Goal: Find specific page/section: Find specific page/section

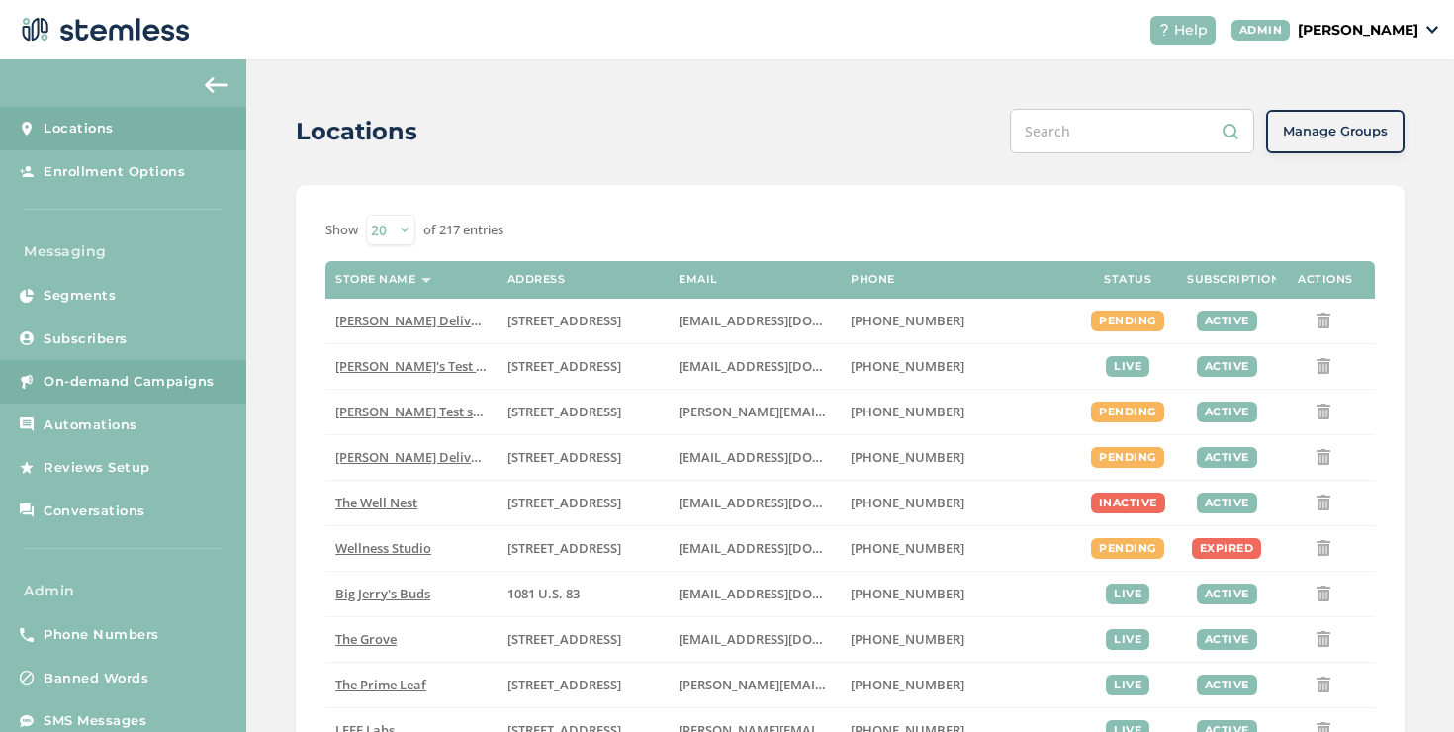
click at [129, 378] on span "On-demand Campaigns" at bounding box center [129, 382] width 171 height 20
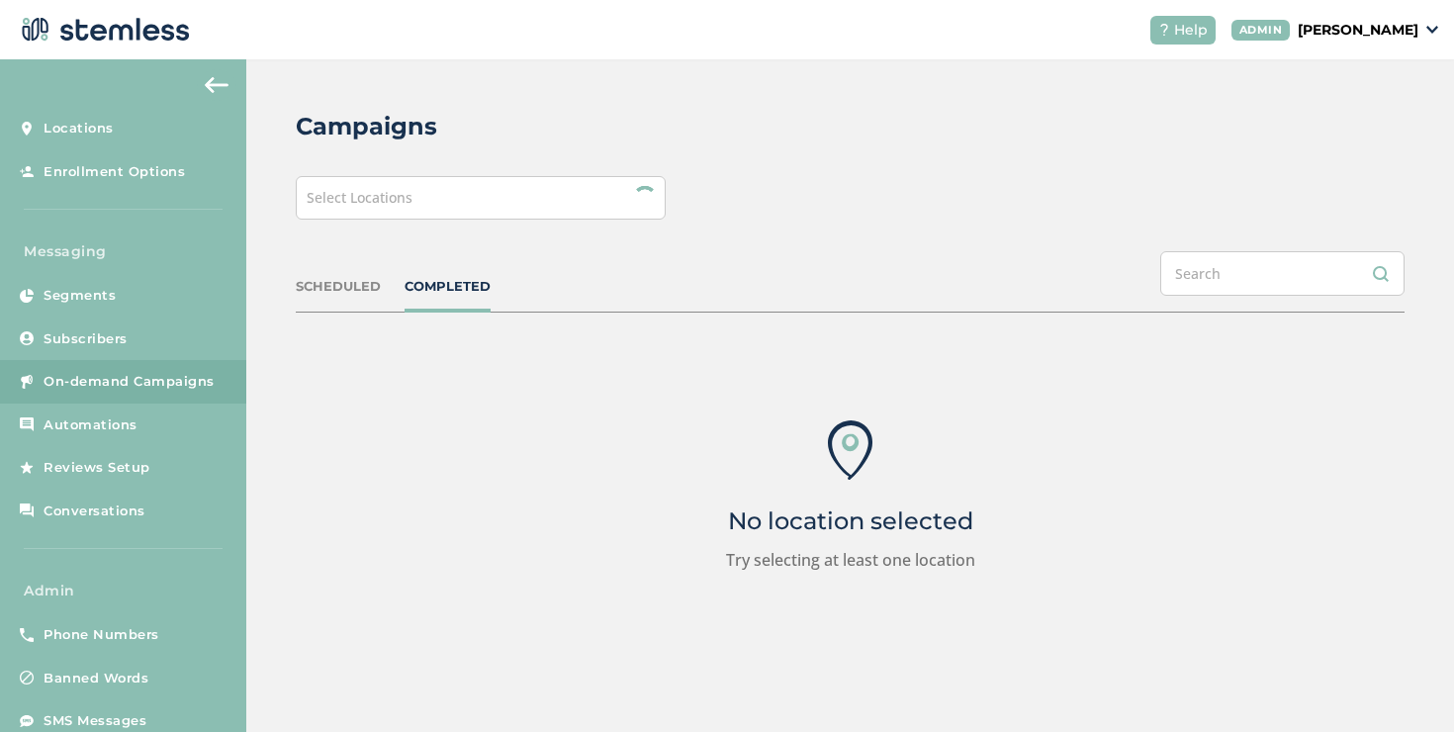
click at [368, 215] on div "Select Locations" at bounding box center [481, 198] width 370 height 44
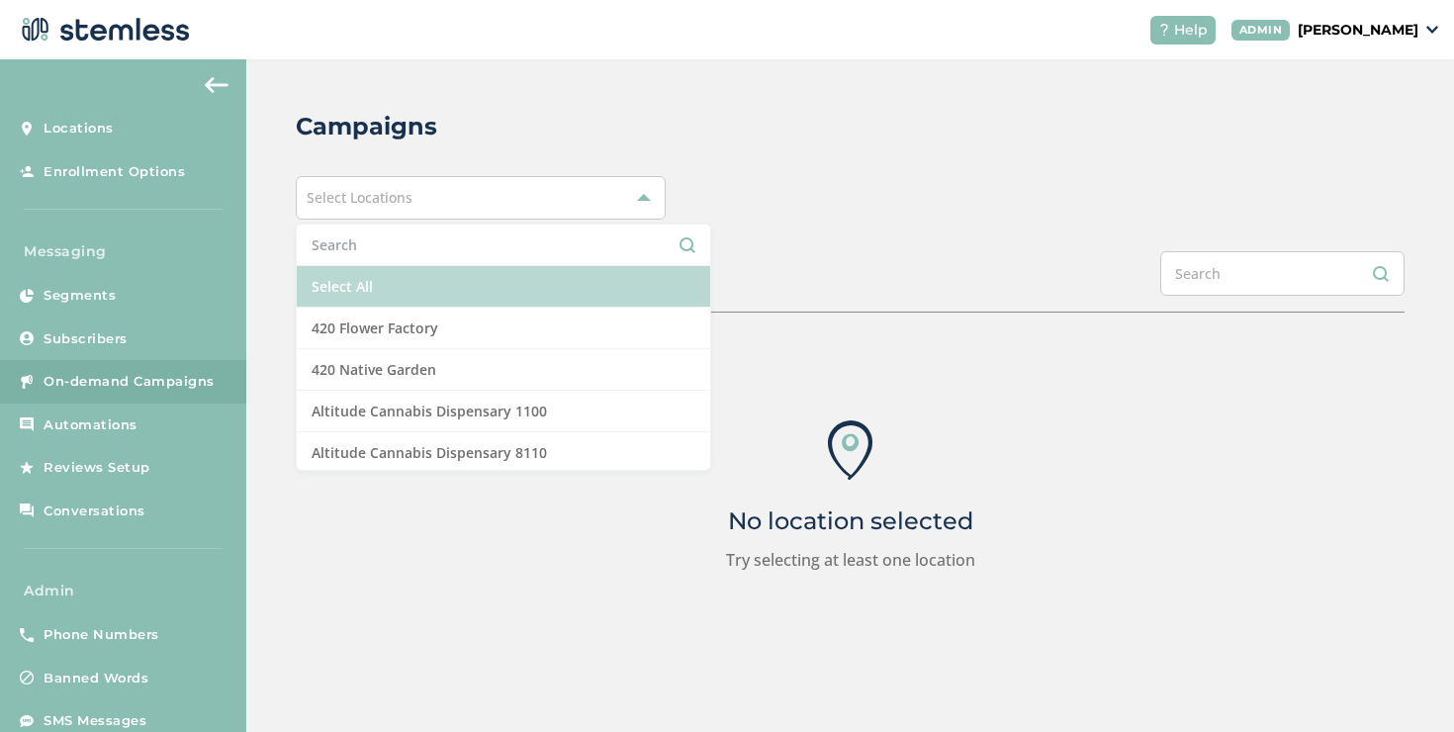
click at [341, 282] on li "Select All" at bounding box center [503, 287] width 413 height 42
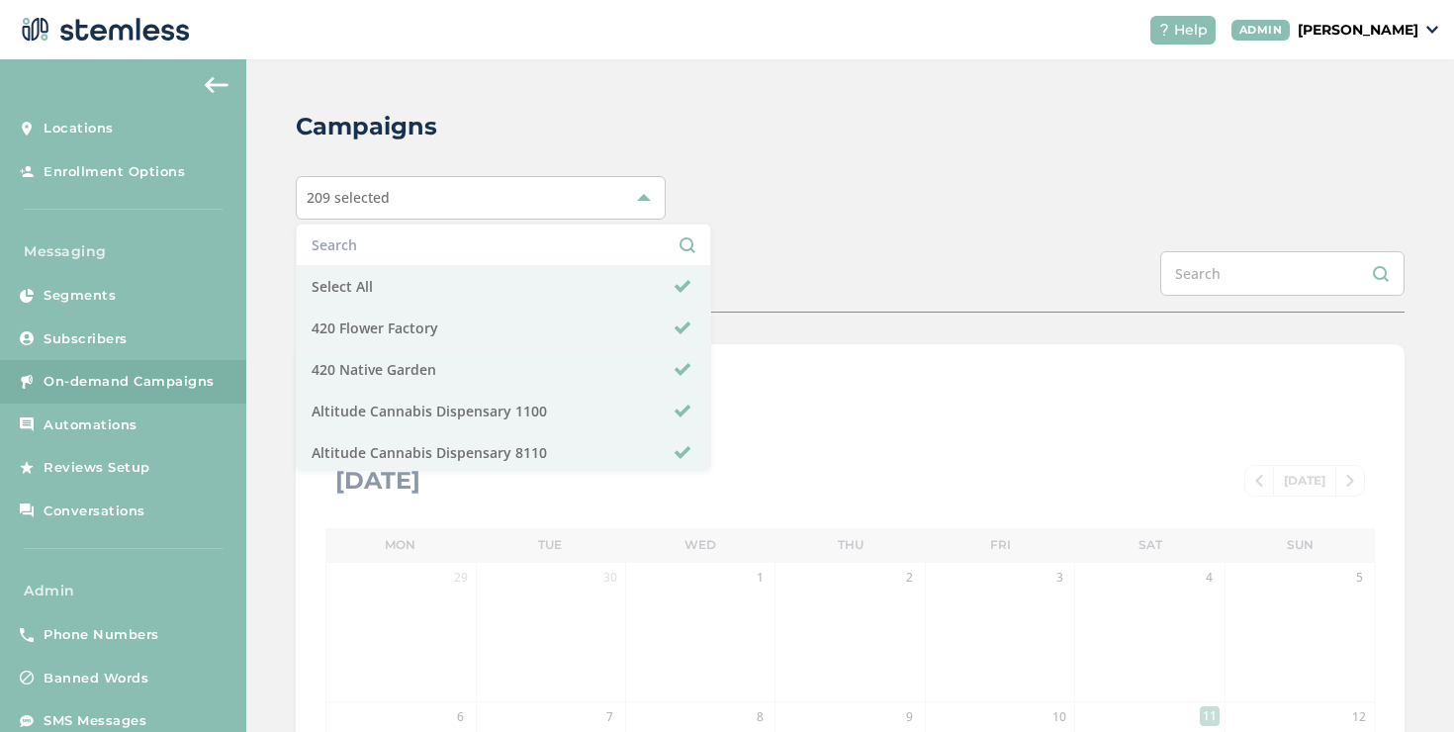
click at [709, 292] on div "SCHEDULED COMPLETED" at bounding box center [850, 281] width 1109 height 61
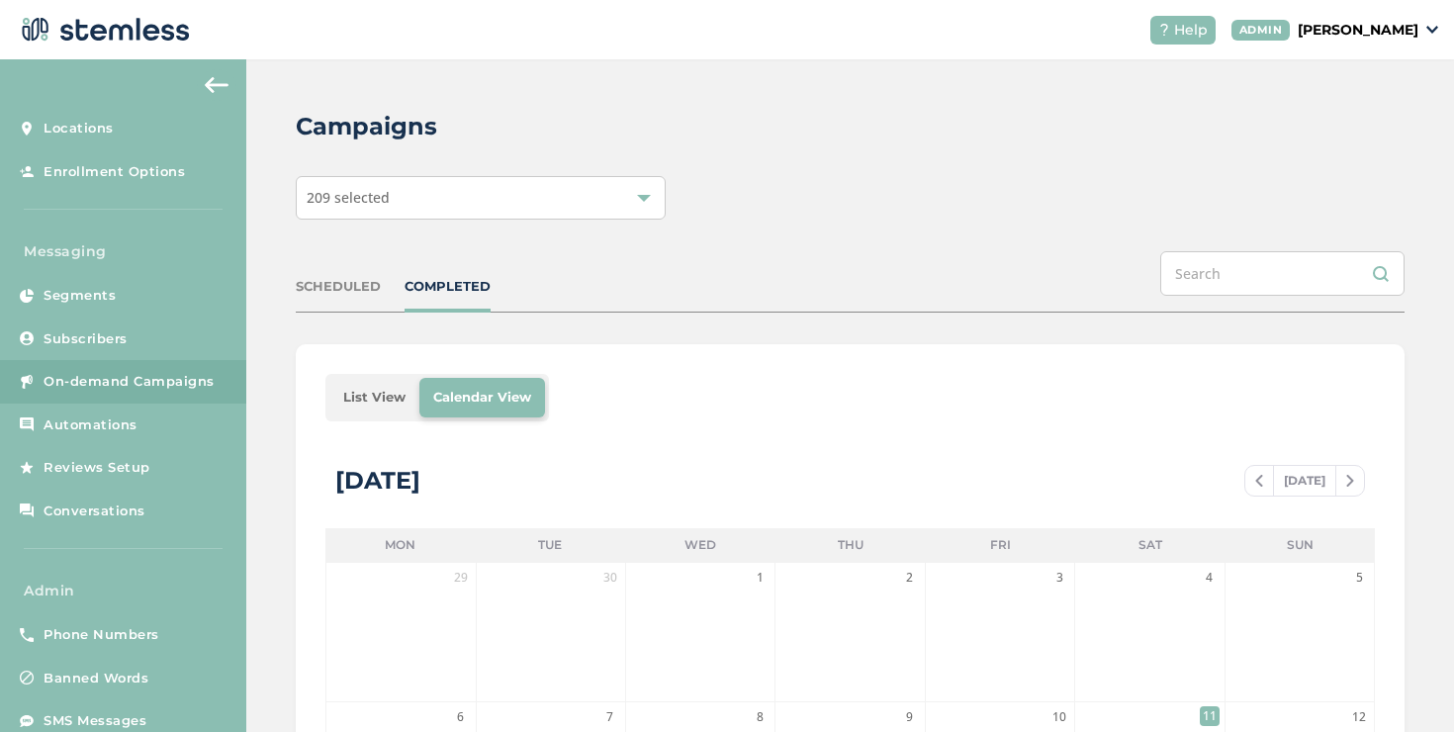
click at [363, 393] on li "List View" at bounding box center [374, 398] width 90 height 40
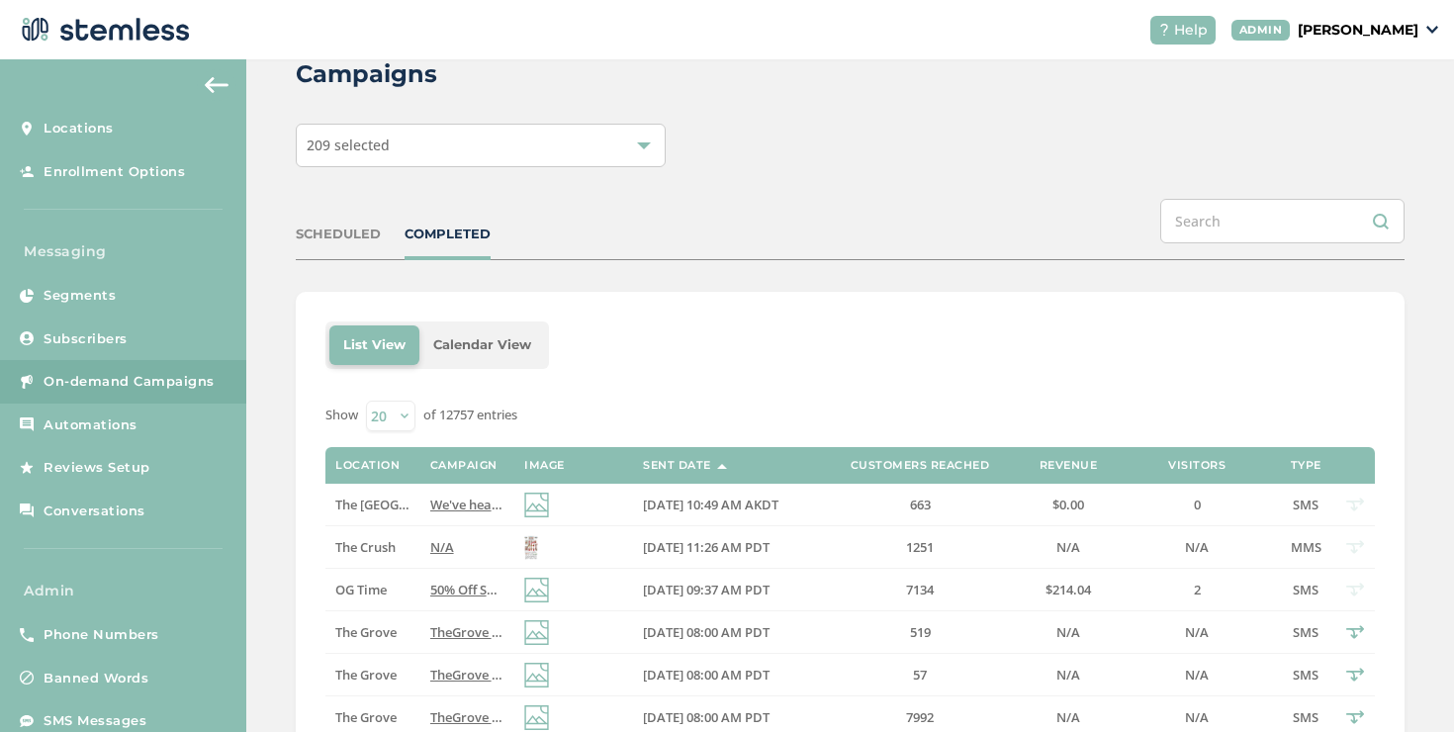
scroll to position [71, 0]
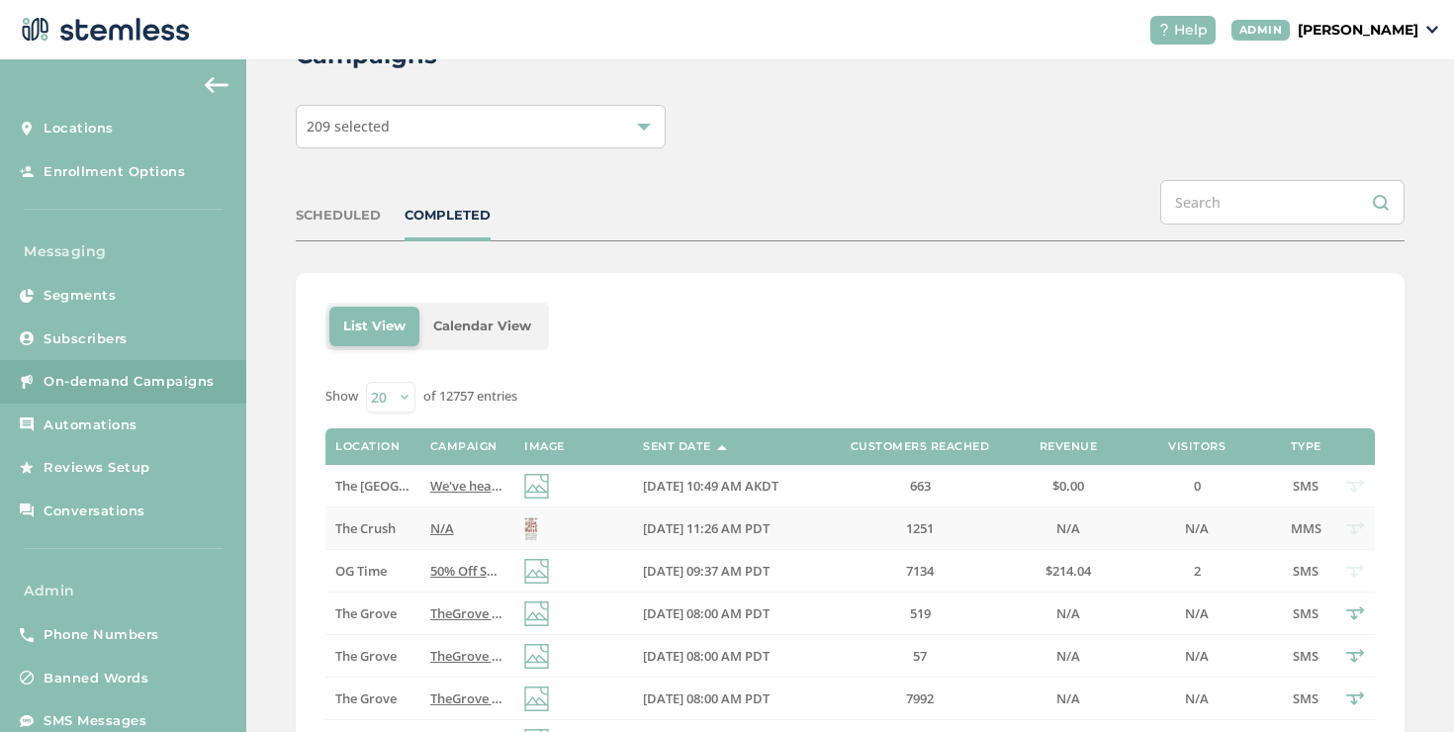
click at [445, 517] on td "N/A" at bounding box center [467, 528] width 94 height 43
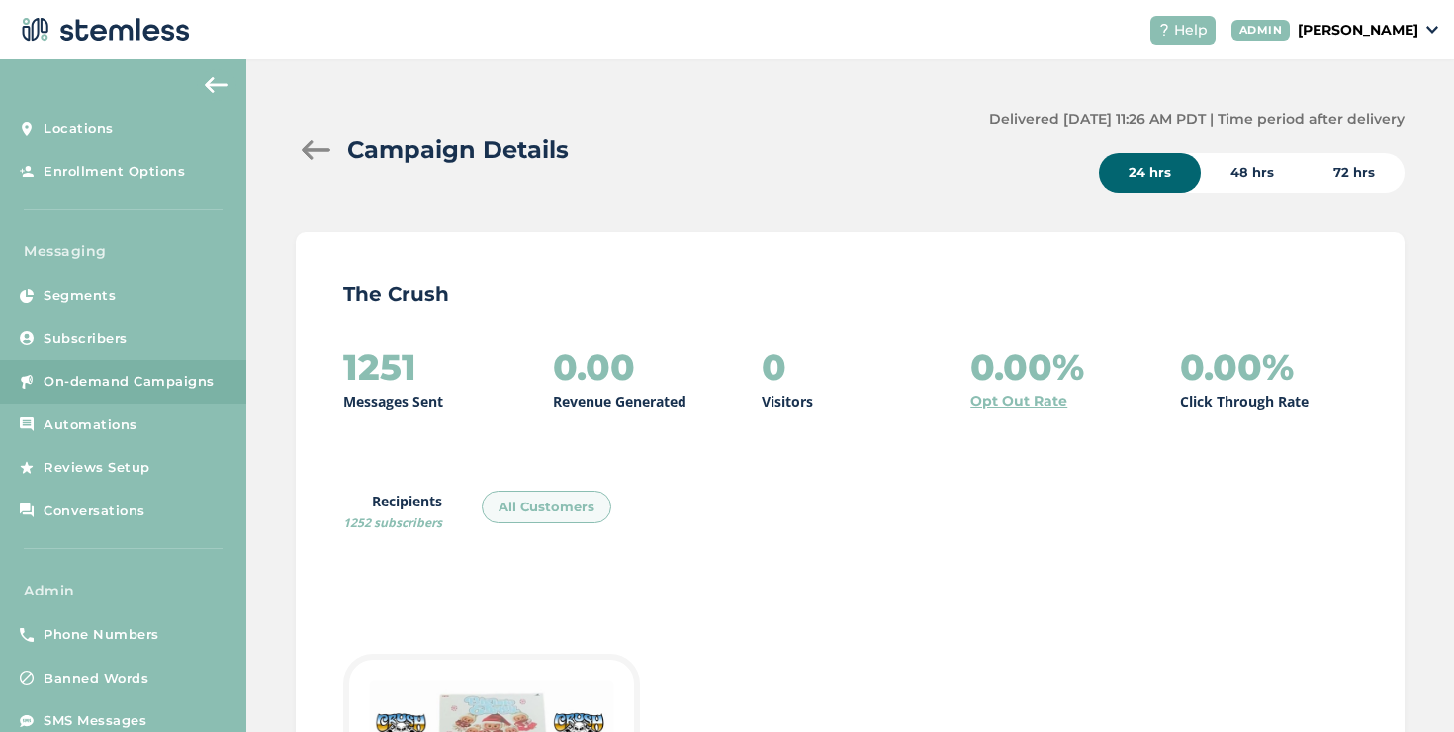
click at [313, 160] on div at bounding box center [316, 150] width 40 height 20
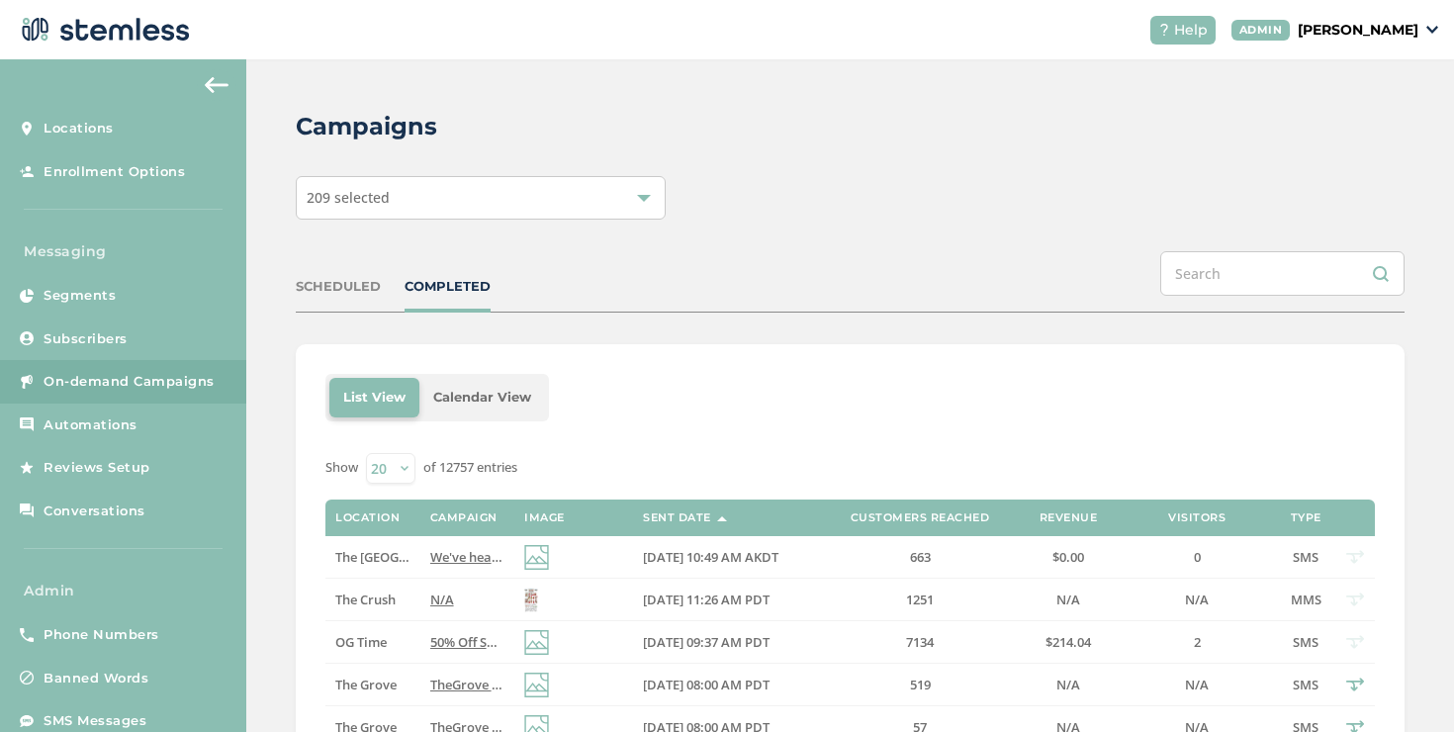
click at [459, 557] on span "We've heard you! Due to popular demand, our PFD sale is continuing through the …" at bounding box center [994, 557] width 1128 height 18
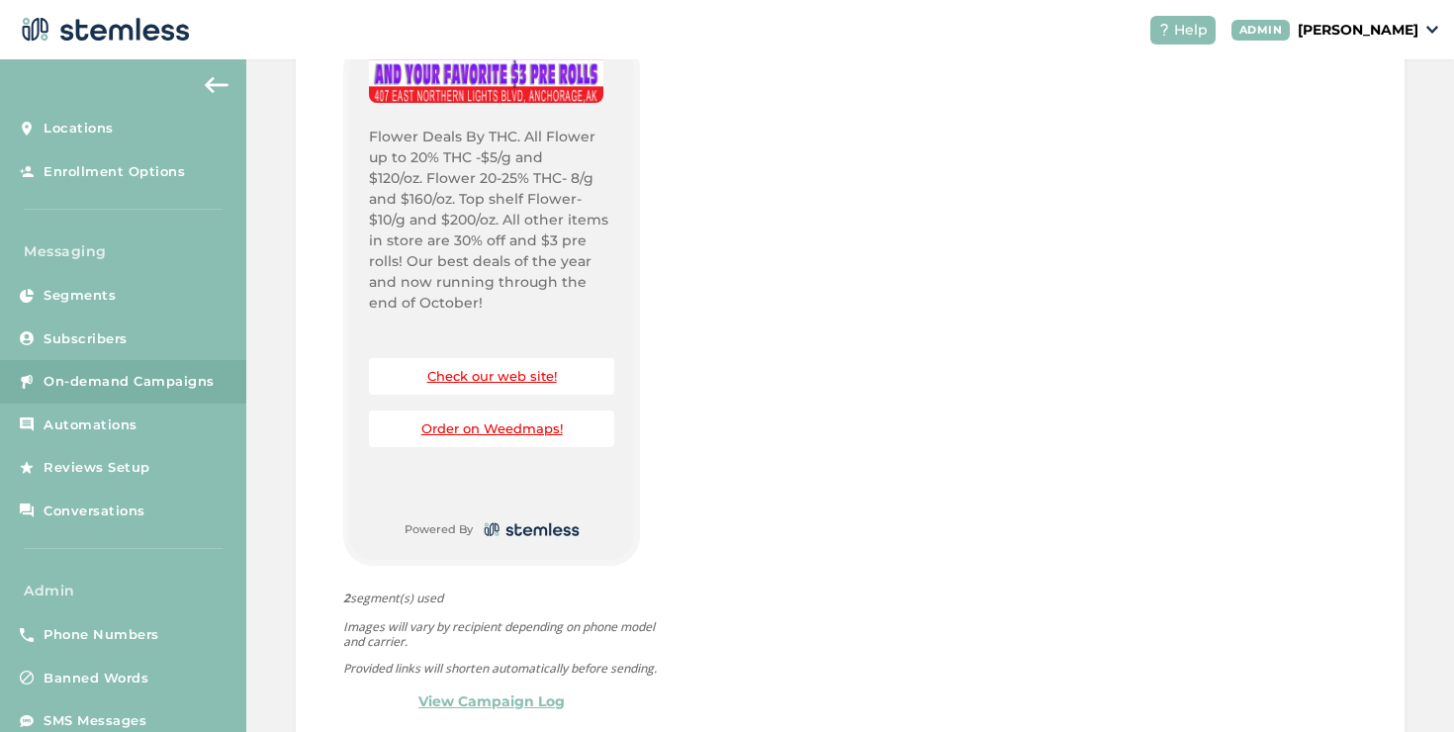
scroll to position [436, 0]
